Goal: Use online tool/utility: Utilize a website feature to perform a specific function

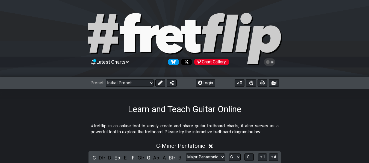
select select "Major Pentatonic"
select select "G"
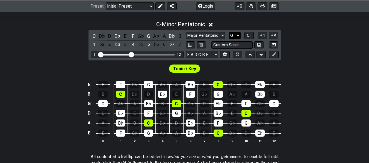
click at [233, 34] on select "A♭ A A♯ B♭ B C C♯ D♭ D D♯ E♭ E F F♯ G♭ G G♯" at bounding box center [235, 35] width 12 height 7
click at [219, 38] on select "Minor Pentatonic Click to edit Minor Pentatonic Major Pentatonic Minor Blues Ma…" at bounding box center [205, 35] width 39 height 7
select select "Major / [PERSON_NAME]"
click at [186, 32] on select "Minor Pentatonic Click to edit Minor Pentatonic Major Pentatonic Minor Blues Ma…" at bounding box center [205, 35] width 39 height 7
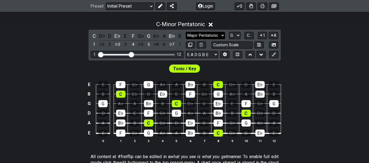
select select "C"
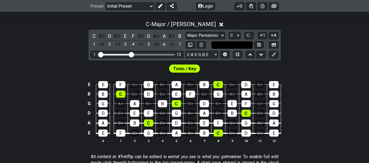
click at [231, 42] on input "text" at bounding box center [231, 44] width 41 height 7
type input "Custom Scale"
click at [240, 35] on select "A♭ A A♯ B♭ B C C♯ D♭ D D♯ E♭ E F F♯ G♭ G G♯" at bounding box center [235, 35] width 12 height 7
select select "G"
click at [229, 32] on select "A♭ A A♯ B♭ B C C♯ D♭ D D♯ E♭ E F F♯ G♭ G G♯" at bounding box center [235, 35] width 12 height 7
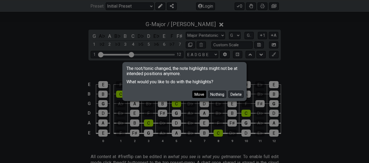
click at [194, 94] on button "Move" at bounding box center [199, 94] width 14 height 7
